Goal: Navigation & Orientation: Go to known website

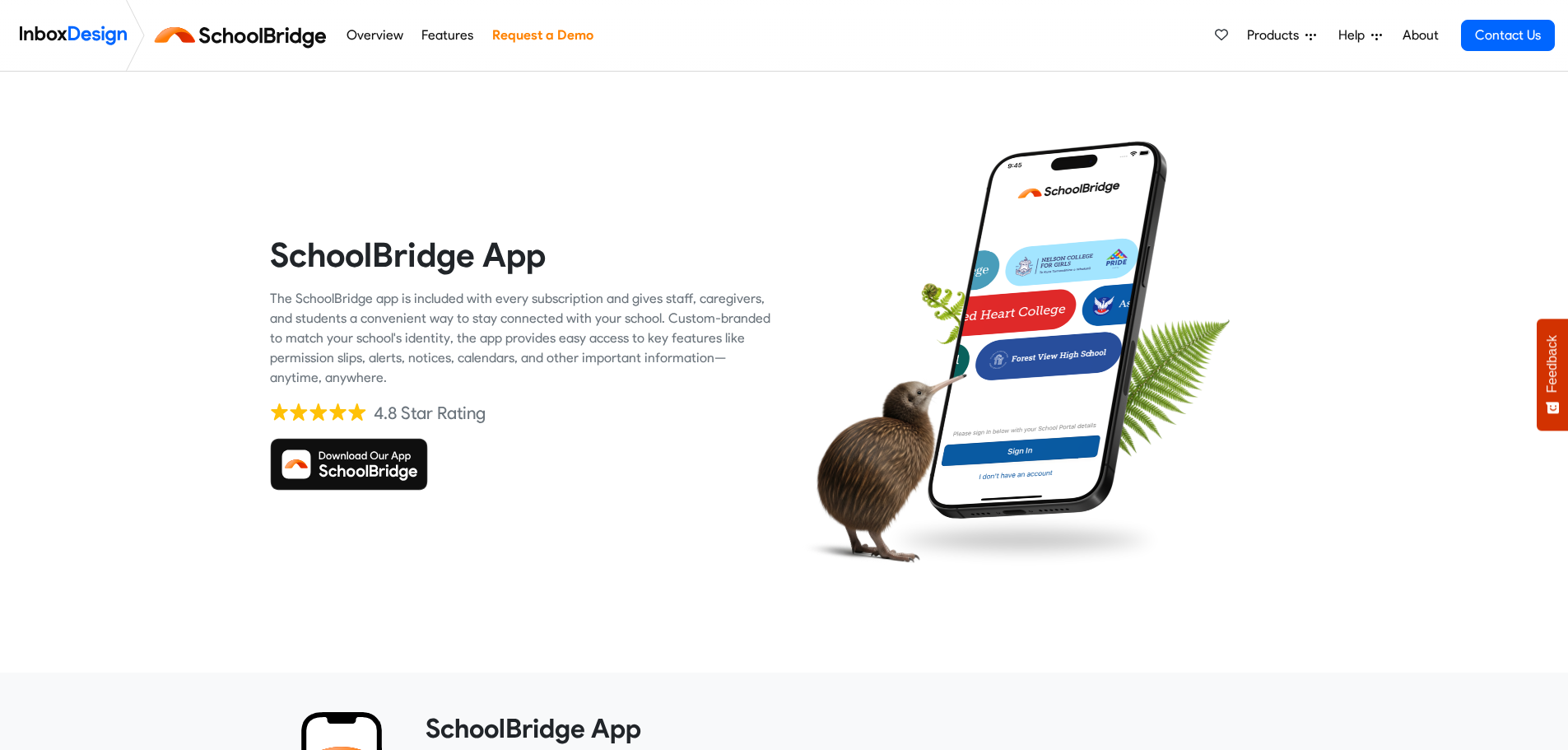
drag, startPoint x: 0, startPoint y: 0, endPoint x: 380, endPoint y: 463, distance: 599.0
click at [380, 463] on img at bounding box center [348, 465] width 158 height 53
click at [351, 467] on img at bounding box center [348, 465] width 158 height 53
